Goal: Task Accomplishment & Management: Manage account settings

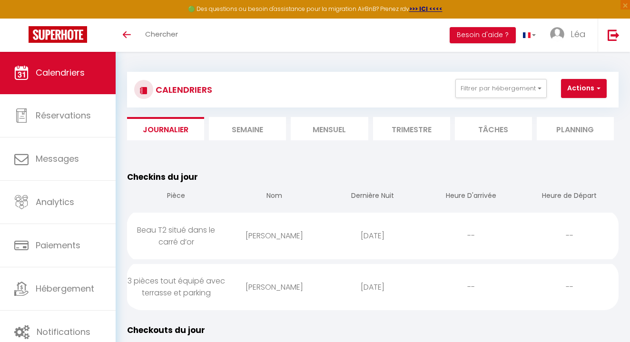
click at [62, 33] on img at bounding box center [58, 34] width 59 height 17
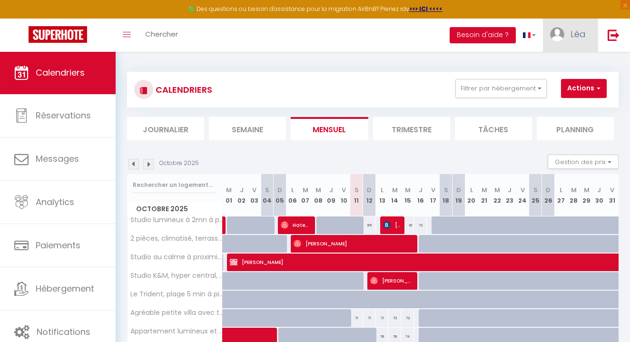
click at [577, 36] on span "Léa" at bounding box center [578, 34] width 15 height 12
click at [552, 64] on link "Paramètres" at bounding box center [560, 66] width 70 height 16
select select "fr"
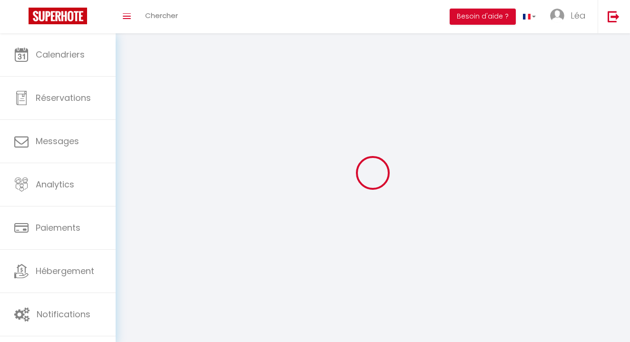
select select
type input "Léa"
type input "D'orazio"
type input "0607183631"
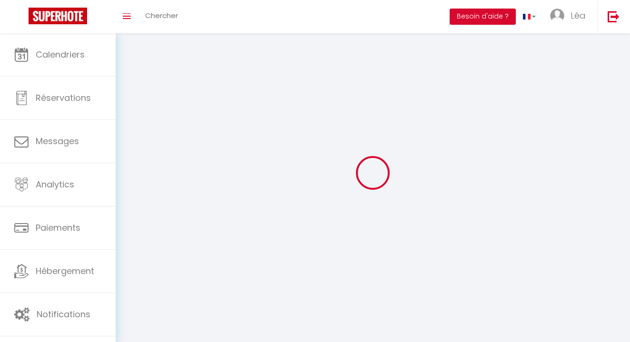
type input "15 Rue Saint Dizier"
type input "06400"
type input "Cannes"
type input "Rp1ZCHw1WV0UnBoN63lAKFyoh"
type input "mYr6HLpLboDB8EHckHIeTbqgG"
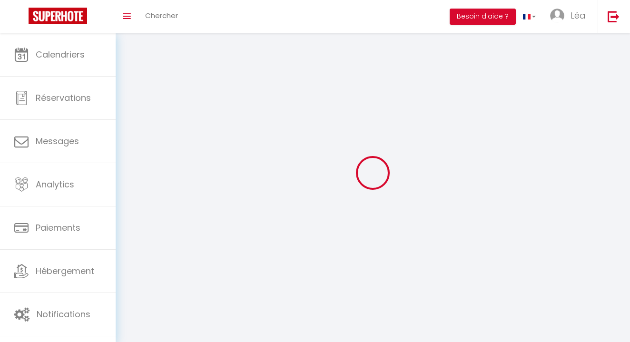
type input "https://app.superhote.com/#/get-available-rentals/mYr6HLpLboDB8EHckHIeTbqgG"
select select "28"
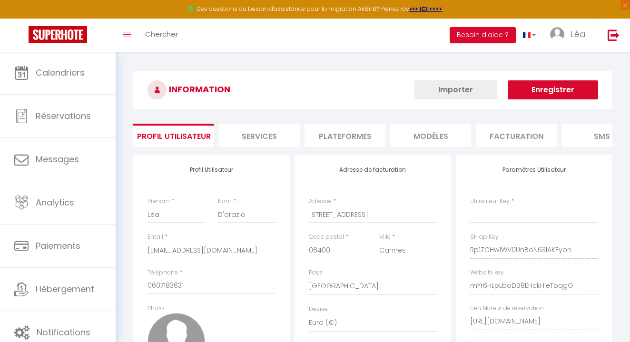
type input "Rp1ZCHw1WV0UnBoN63lAKFyoh"
type input "mYr6HLpLboDB8EHckHIeTbqgG"
type input "https://app.superhote.com/#/get-available-rentals/mYr6HLpLboDB8EHckHIeTbqgG"
select select "fr"
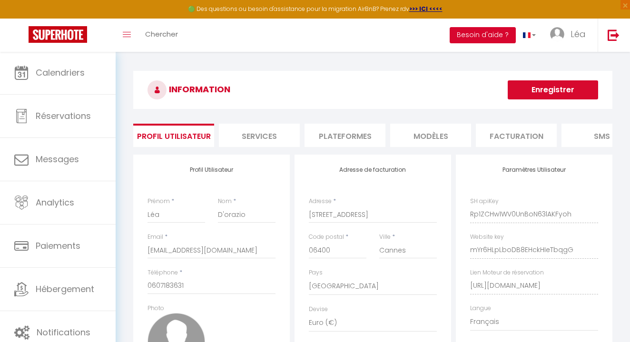
click at [495, 38] on button "Besoin d'aide ?" at bounding box center [483, 35] width 66 height 16
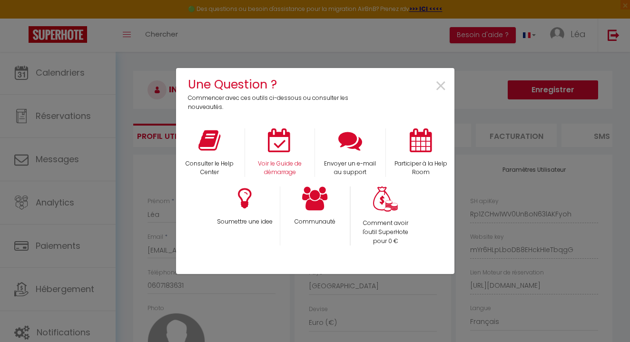
click at [284, 141] on icon at bounding box center [280, 141] width 24 height 24
click at [444, 88] on span "×" at bounding box center [441, 86] width 13 height 30
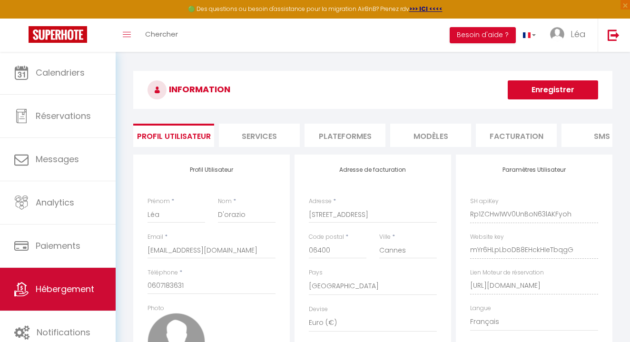
click at [99, 284] on link "Hébergement" at bounding box center [58, 289] width 116 height 43
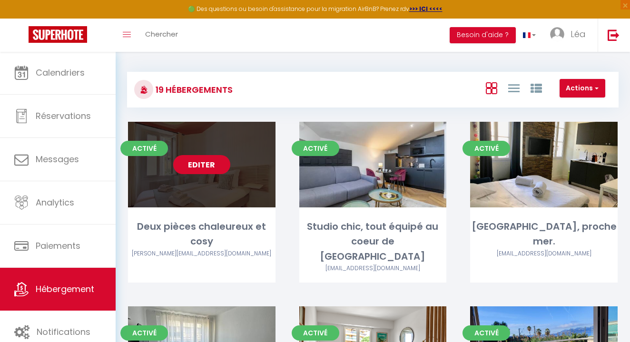
click at [209, 163] on link "Editer" at bounding box center [201, 164] width 57 height 19
click at [212, 170] on link "Editer" at bounding box center [201, 164] width 57 height 19
click at [213, 170] on link "Editer" at bounding box center [201, 164] width 57 height 19
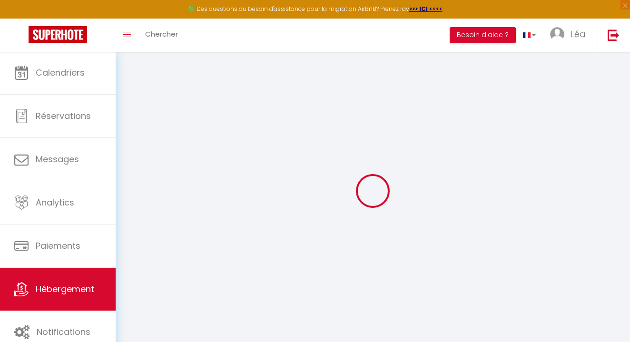
select select
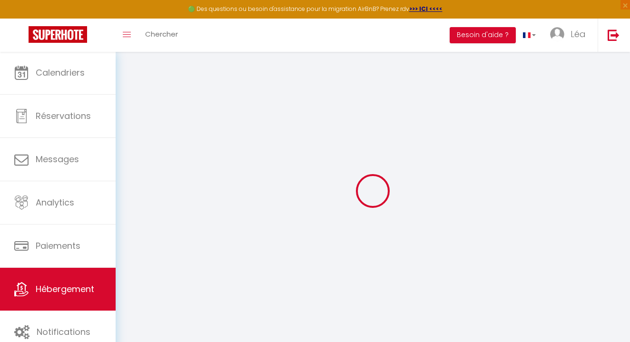
select select
select select "+ 22 %"
select select "+ 20 %"
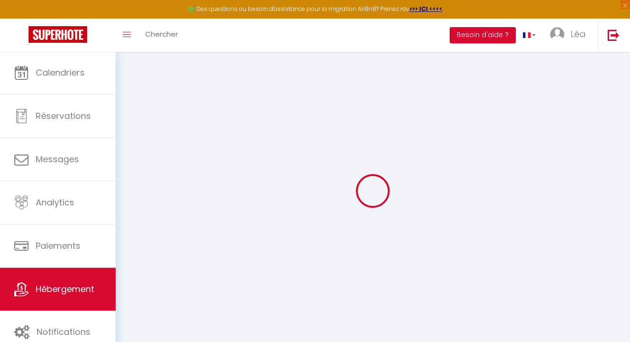
select select "+ 6 %"
select select
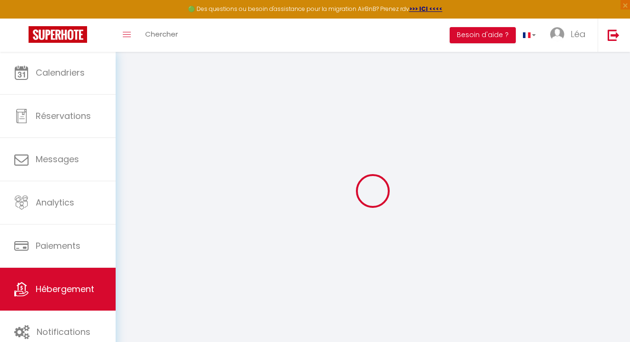
select select
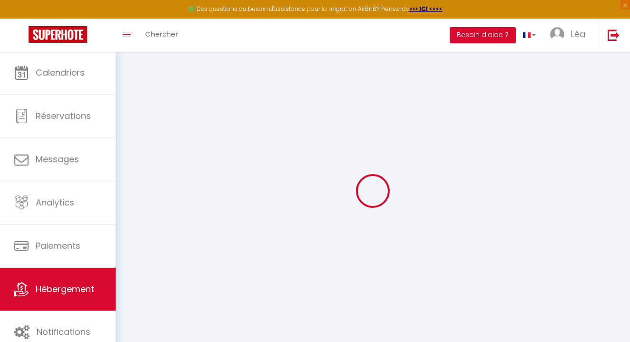
checkbox input "false"
select select
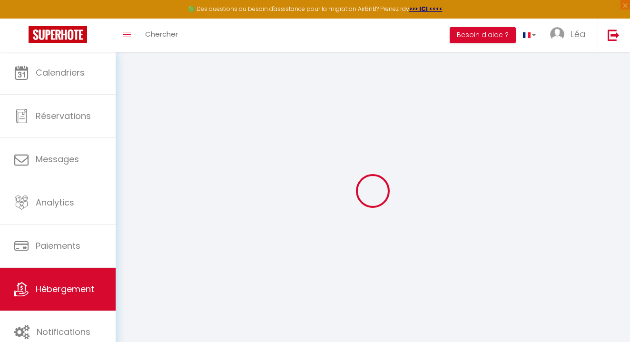
select select
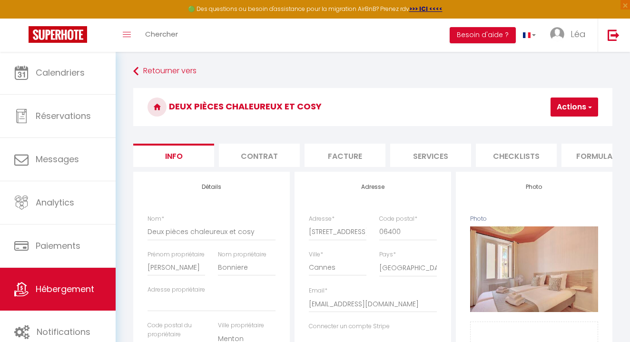
select select "well_reviewed_guests"
select select "EUR"
select select
select select "22003-1516531264300224640"
select select
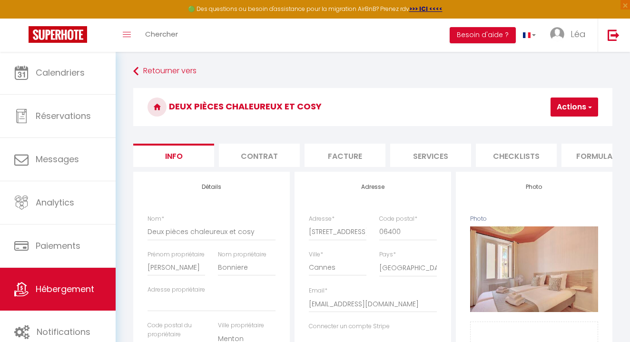
checkbox input "false"
select select
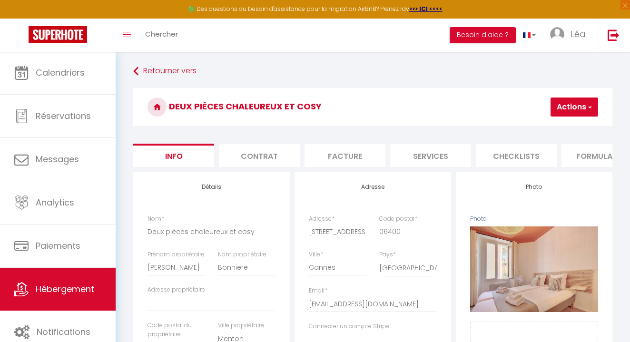
select select
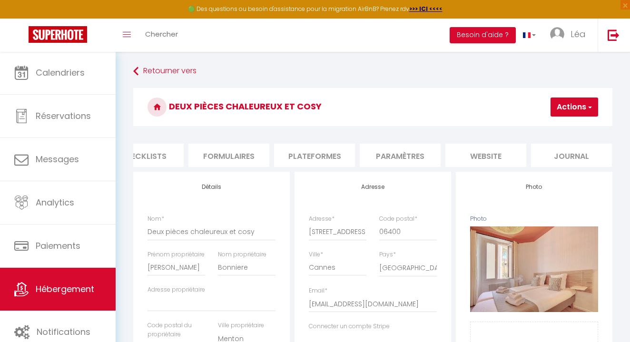
scroll to position [0, 373]
click at [321, 155] on li "Plateformes" at bounding box center [315, 155] width 81 height 23
select select
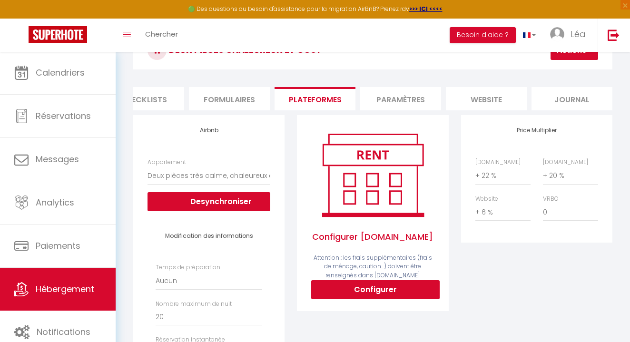
scroll to position [58, 0]
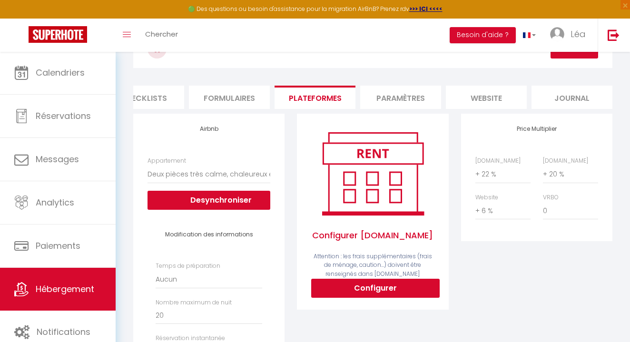
click at [374, 286] on button "Configurer" at bounding box center [375, 288] width 129 height 19
select select
type input "lea-d'orazio-ghbtvnzj_property@reply.superhote.com"
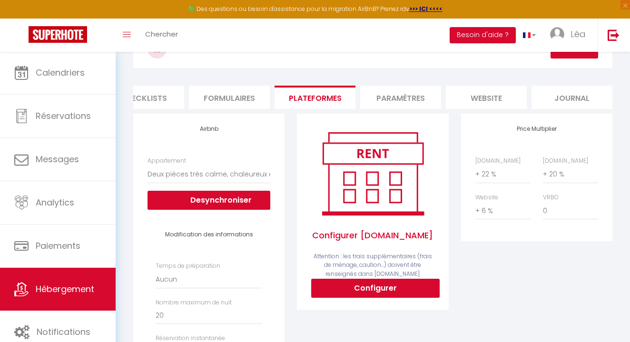
type input "[EMAIL_ADDRESS][DOMAIN_NAME]"
select select
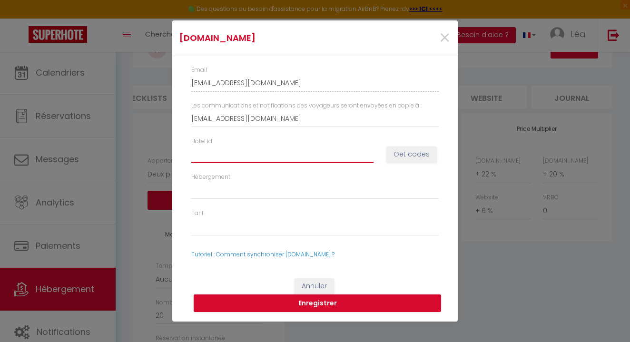
click at [251, 157] on input "Hotel id" at bounding box center [282, 154] width 182 height 17
type input "1"
select select
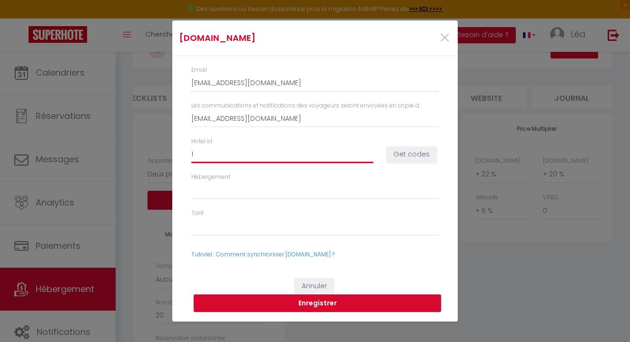
type input "15"
select select
type input "150"
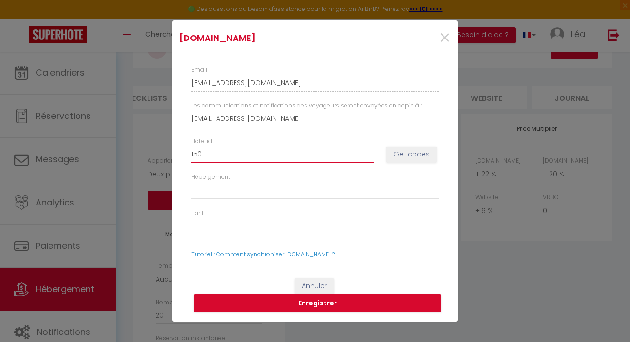
select select
type input "1503"
select select
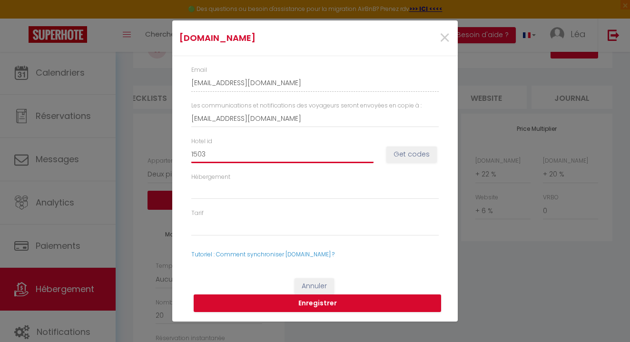
select select
type input "15039"
select select
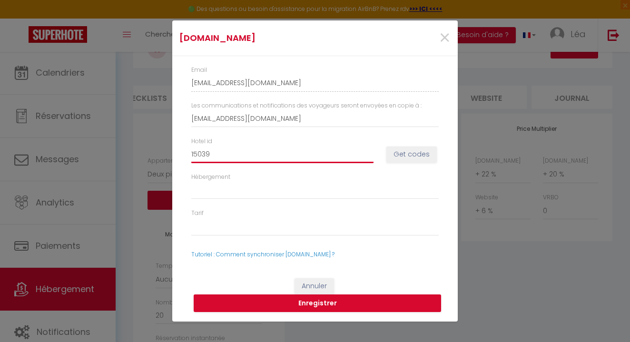
select select
type input "150394"
select select
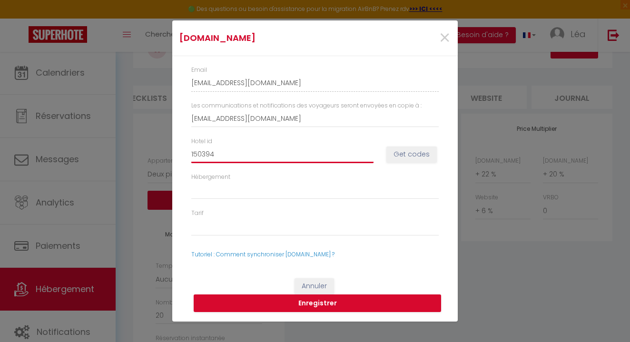
type input "1503946"
select select
type input "15039460"
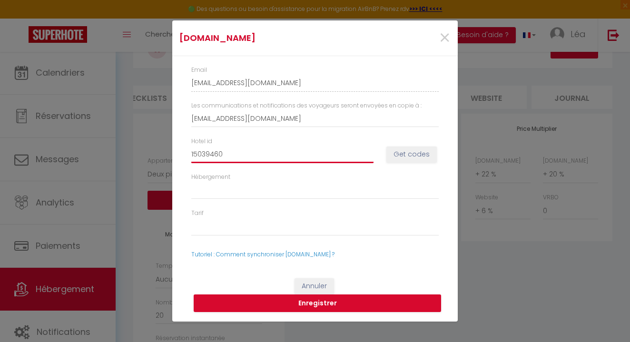
select select
type input "15039460"
click at [413, 148] on button "Get codes" at bounding box center [412, 155] width 50 height 16
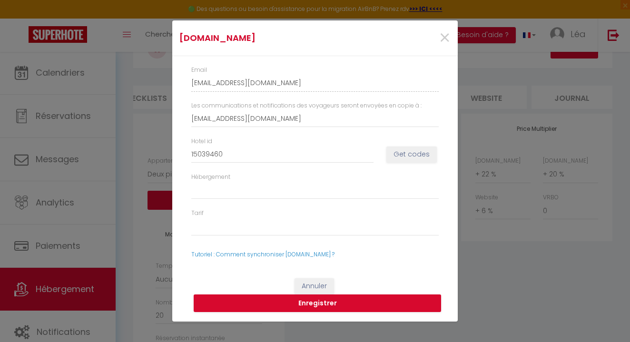
select select
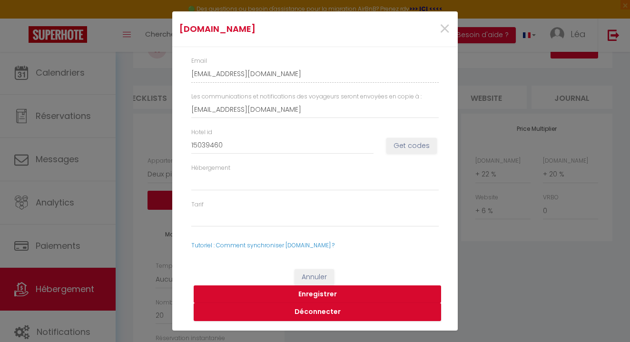
click at [320, 292] on button "Enregistrer" at bounding box center [318, 295] width 248 height 18
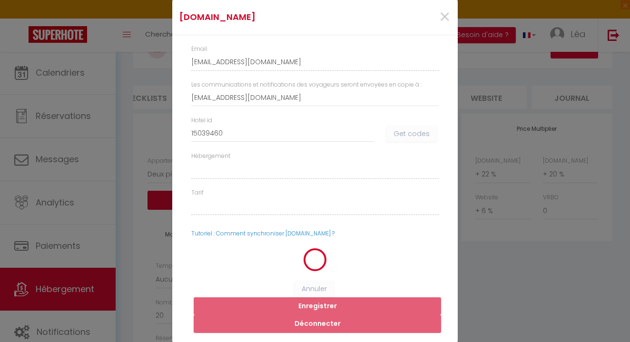
select select
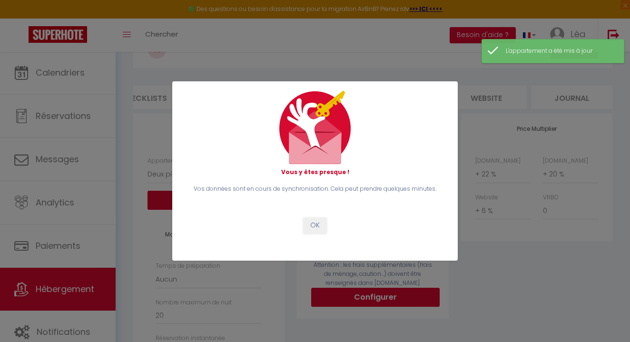
click at [318, 223] on button "OK" at bounding box center [315, 226] width 24 height 16
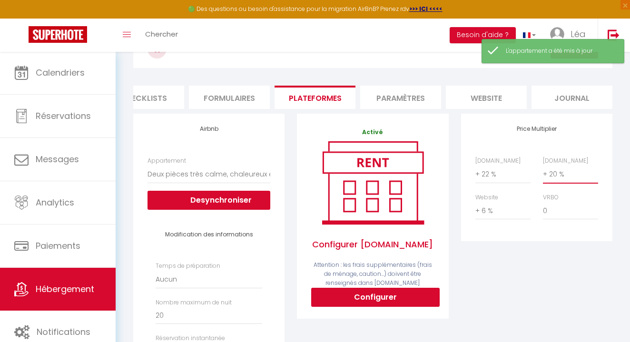
select select "+ 25 %"
select select
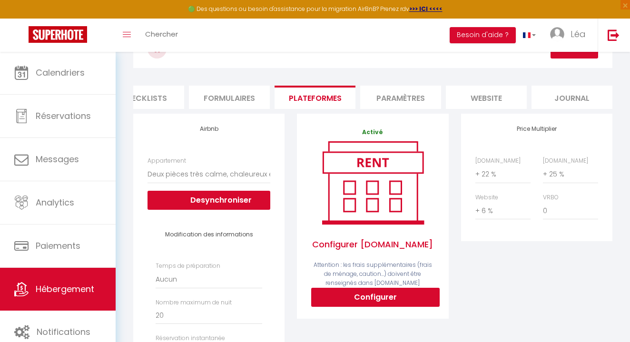
click at [570, 57] on button "Actions" at bounding box center [575, 49] width 48 height 19
click at [563, 70] on link "Enregistrer" at bounding box center [560, 70] width 75 height 12
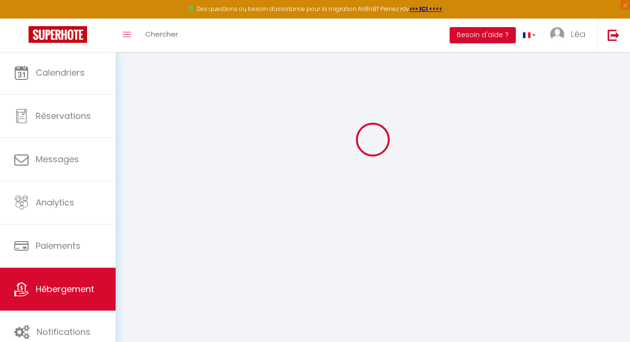
scroll to position [51, 0]
select select "well_reviewed_guests"
select select "EUR"
select select
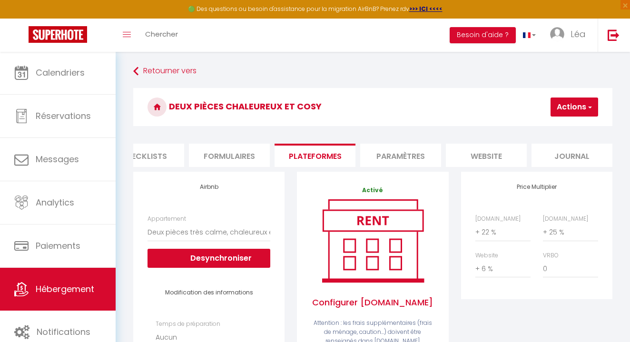
scroll to position [0, 0]
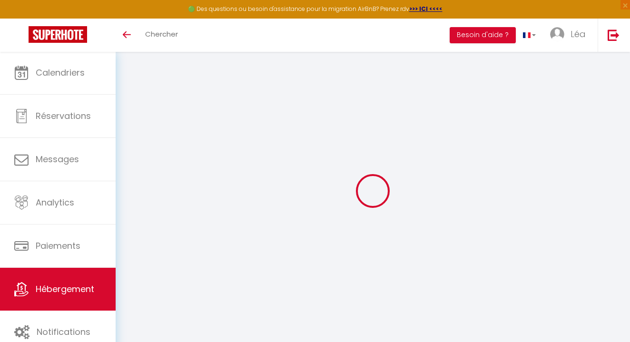
select select "well_reviewed_guests"
select select "EUR"
select select
select select "22003-1516531264300224640"
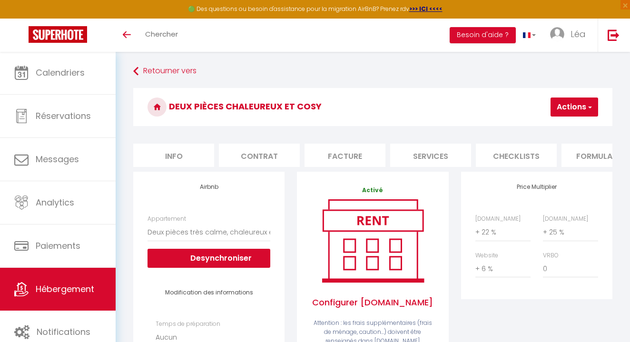
click at [66, 33] on img at bounding box center [58, 34] width 59 height 17
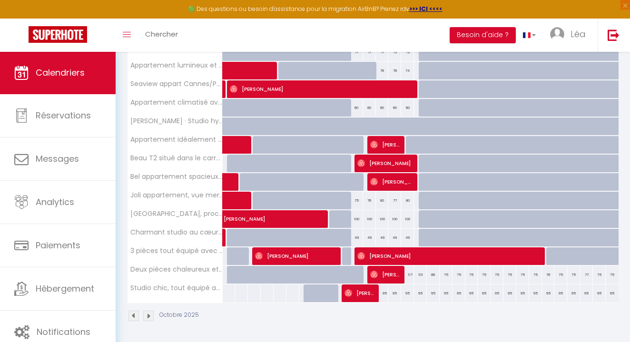
scroll to position [266, 0]
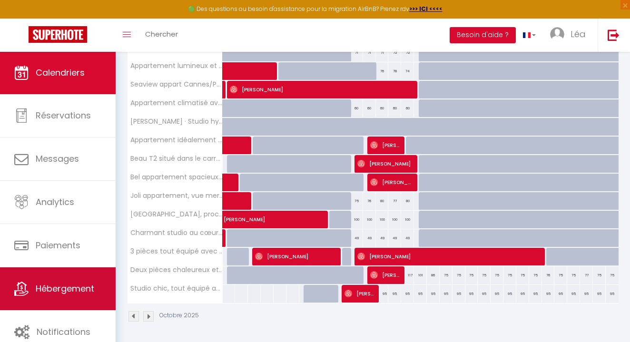
click at [88, 295] on span "Hébergement" at bounding box center [65, 289] width 59 height 12
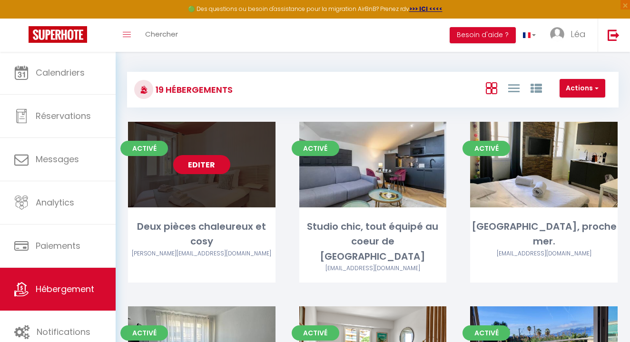
click at [220, 166] on link "Editer" at bounding box center [201, 164] width 57 height 19
select select "3"
select select "2"
select select "1"
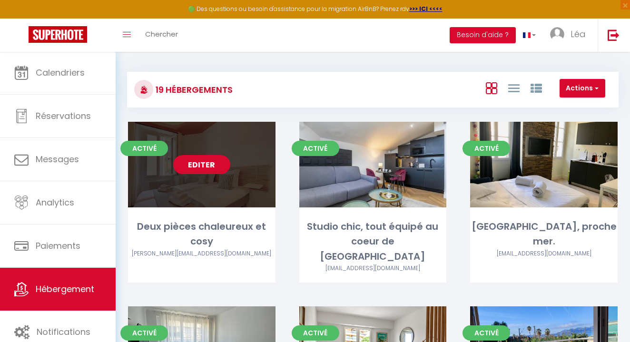
select select "28"
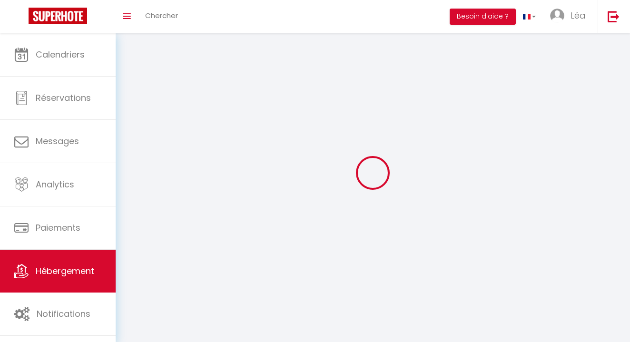
select select
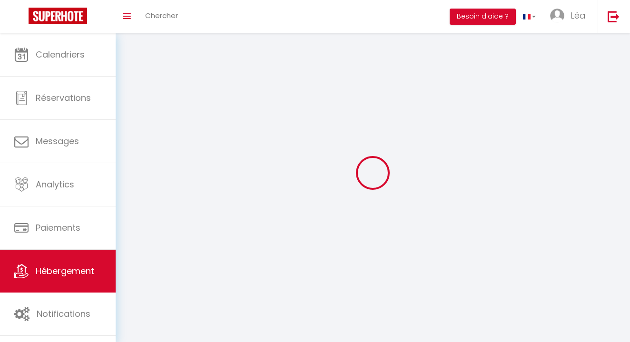
checkbox input "false"
select select
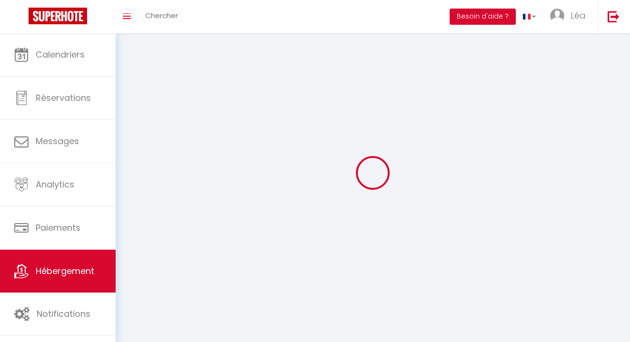
select select
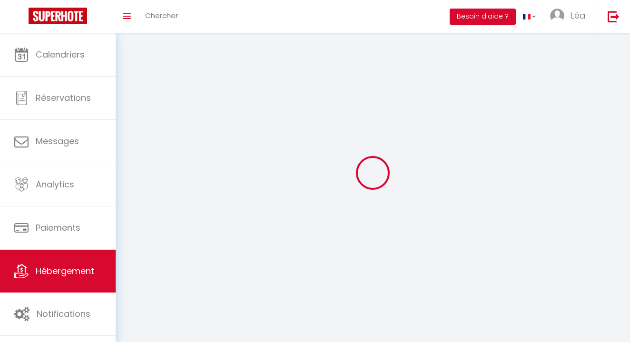
select select
checkbox input "false"
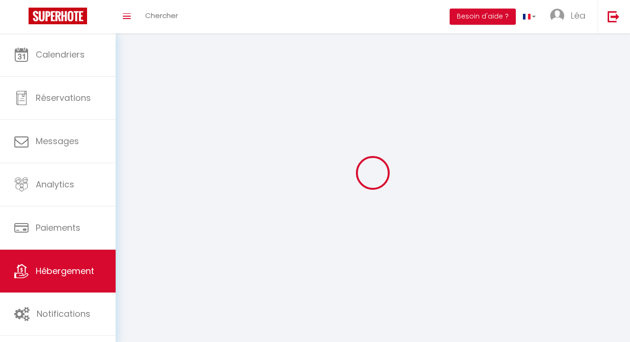
select select
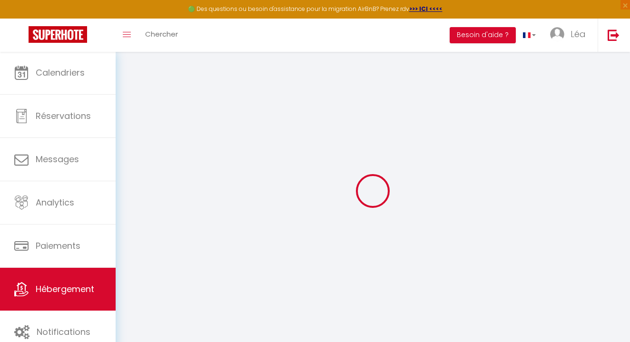
select select
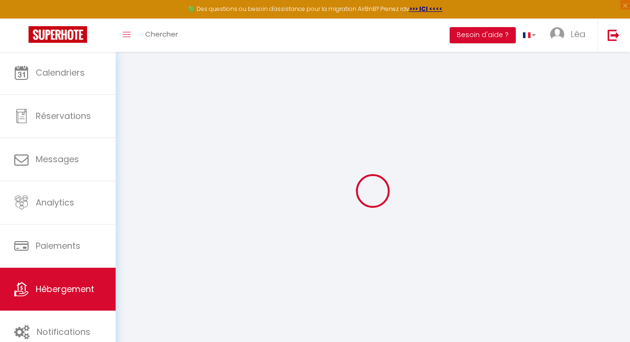
select select
checkbox input "false"
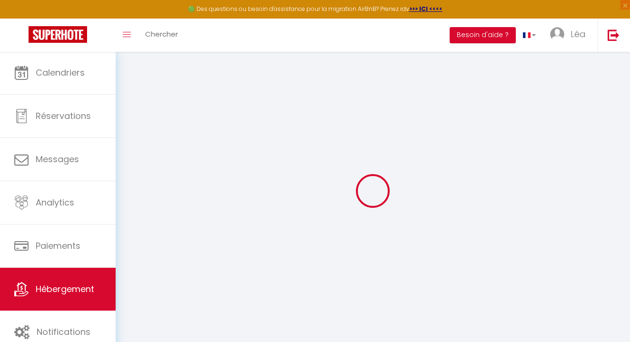
select select
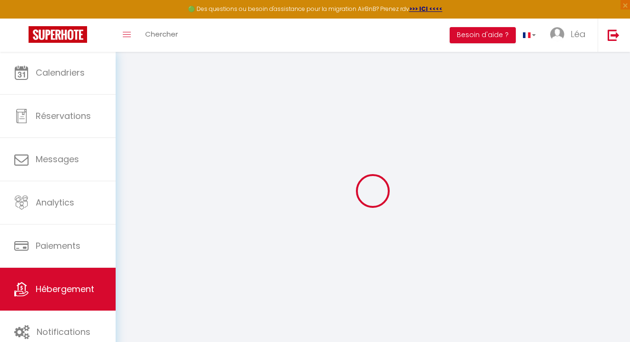
select select
checkbox input "false"
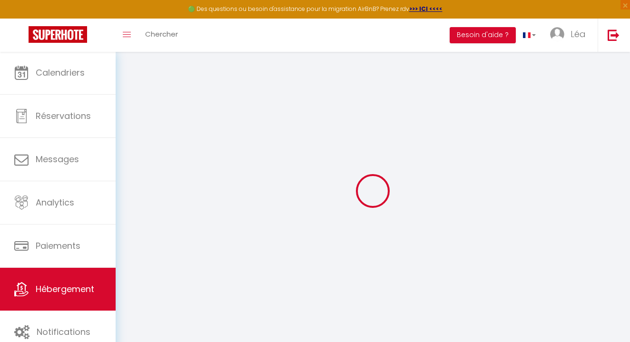
checkbox input "false"
select select
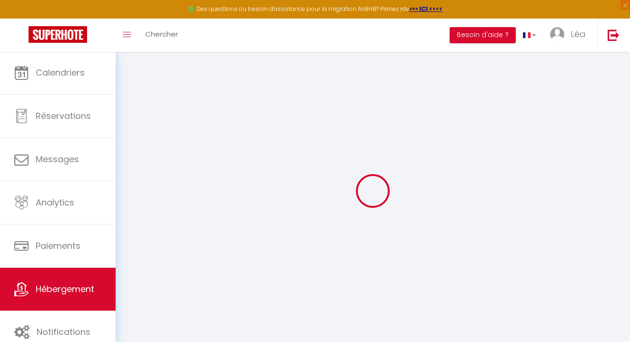
select select
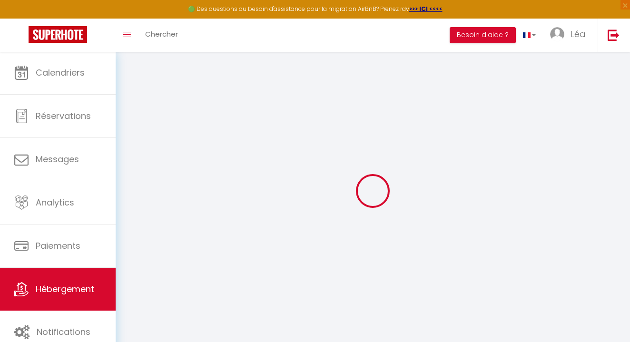
checkbox input "false"
select select
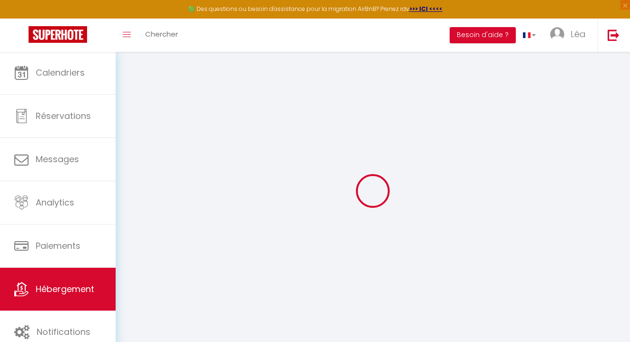
select select
select select "+ 22 %"
select select "+ 25 %"
select select "+ 6 %"
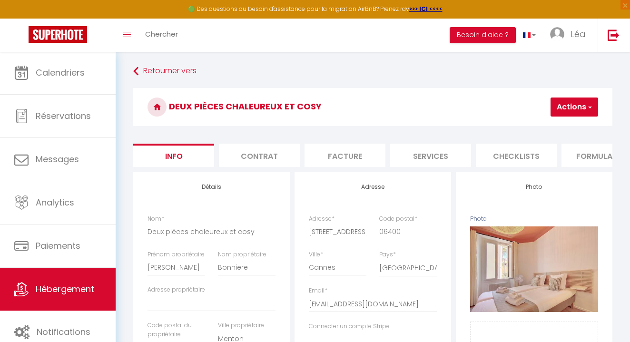
select select
checkbox input "false"
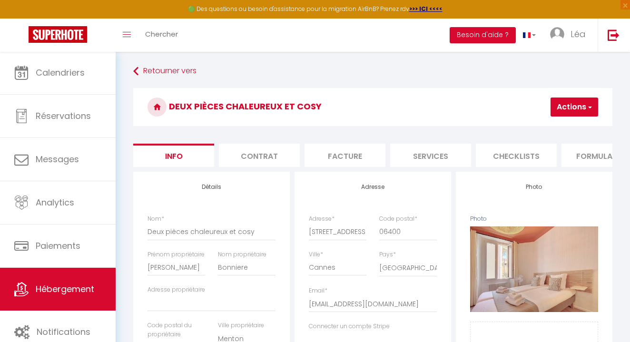
select select
checkbox input "false"
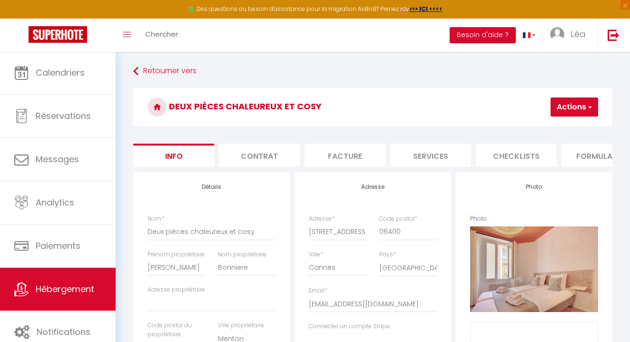
select select "well_reviewed_guests"
select select "EUR"
select select
select select "22003-1516531264300224640"
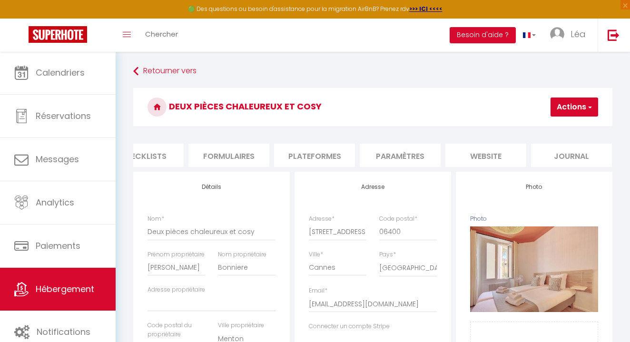
scroll to position [0, 373]
click at [316, 149] on li "Plateformes" at bounding box center [315, 155] width 81 height 23
select select
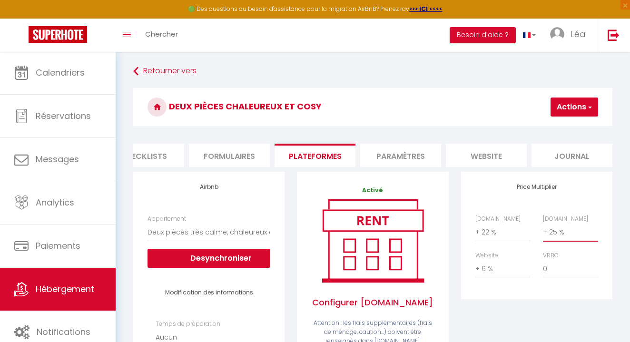
select select "+ 30 %"
select select
click at [565, 104] on button "Actions" at bounding box center [575, 107] width 48 height 19
click at [559, 127] on link "Enregistrer" at bounding box center [560, 128] width 75 height 12
select select "well_reviewed_guests"
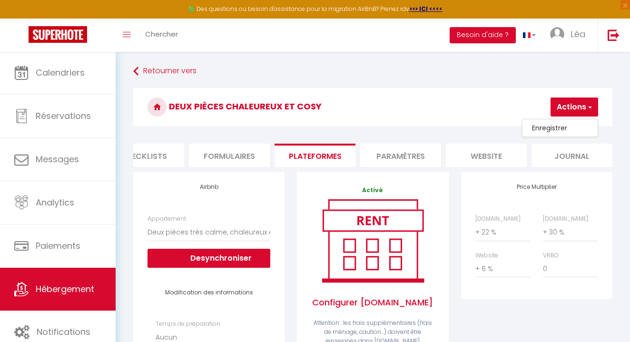
select select "EUR"
select select
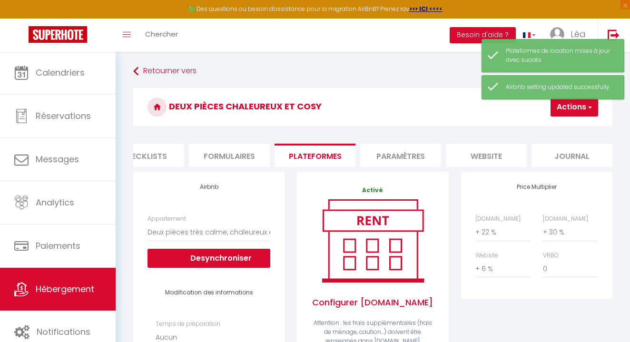
click at [54, 30] on img at bounding box center [58, 34] width 59 height 17
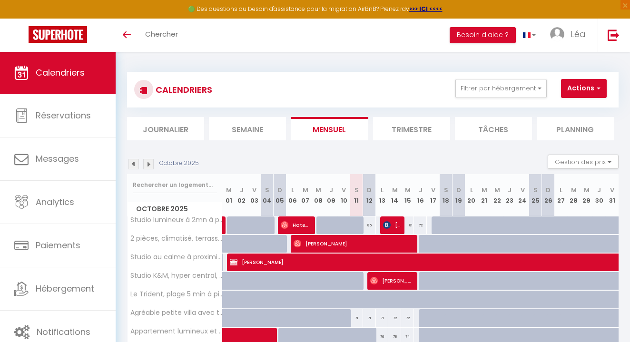
click at [68, 41] on img at bounding box center [58, 34] width 59 height 17
click at [328, 62] on div "CALENDRIERS Filtrer par hébergement Tous Deux pièces chaleureux et cosy Studio …" at bounding box center [373, 329] width 515 height 557
